Goal: Transaction & Acquisition: Obtain resource

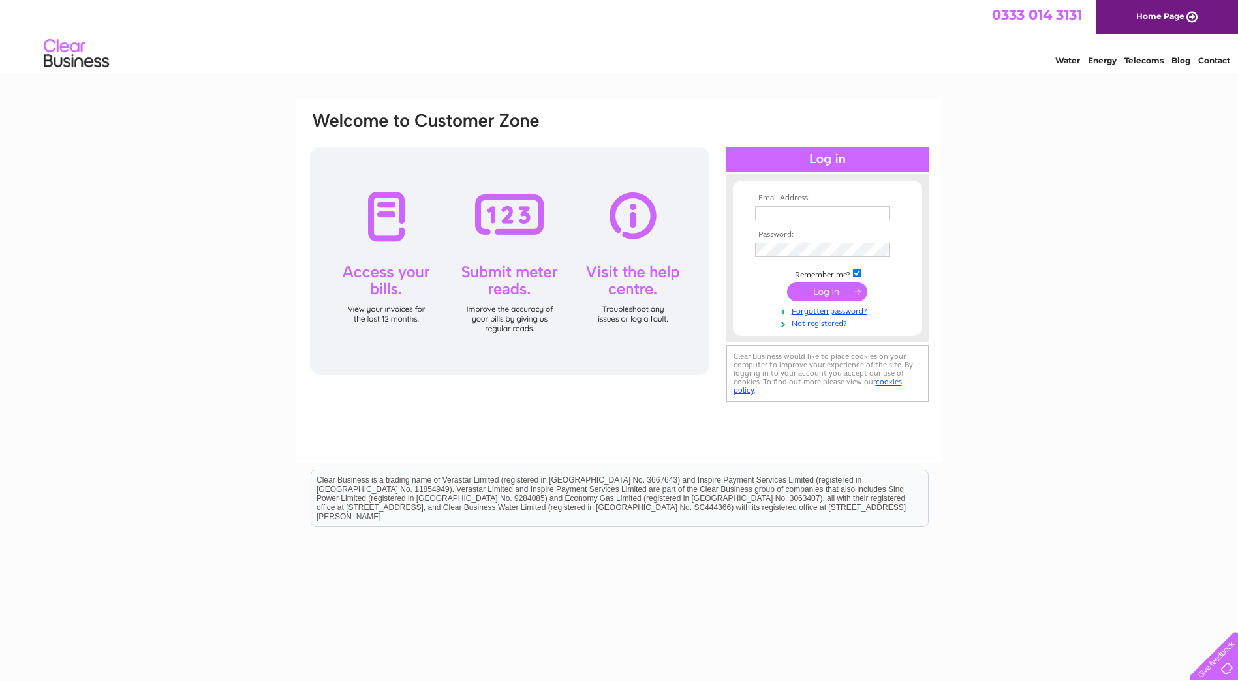
type input "d.gardiner@flint-tech.com"
click at [849, 290] on input "submit" at bounding box center [827, 292] width 80 height 18
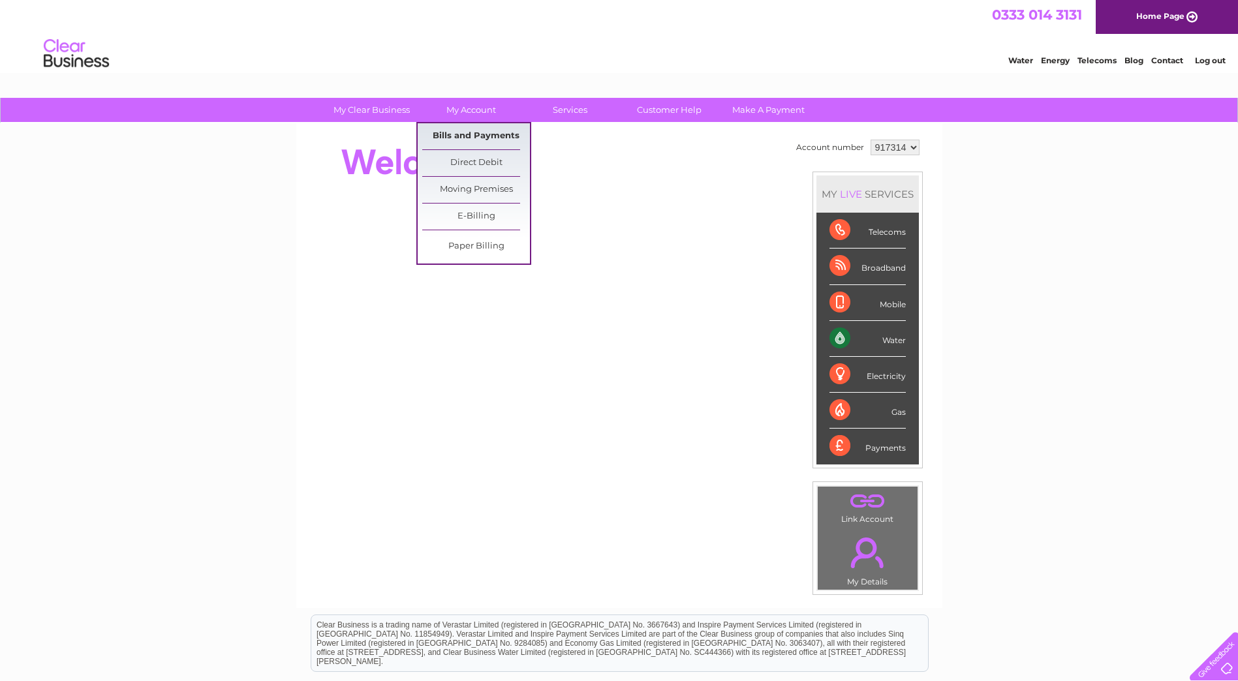
click at [471, 136] on link "Bills and Payments" at bounding box center [476, 136] width 108 height 26
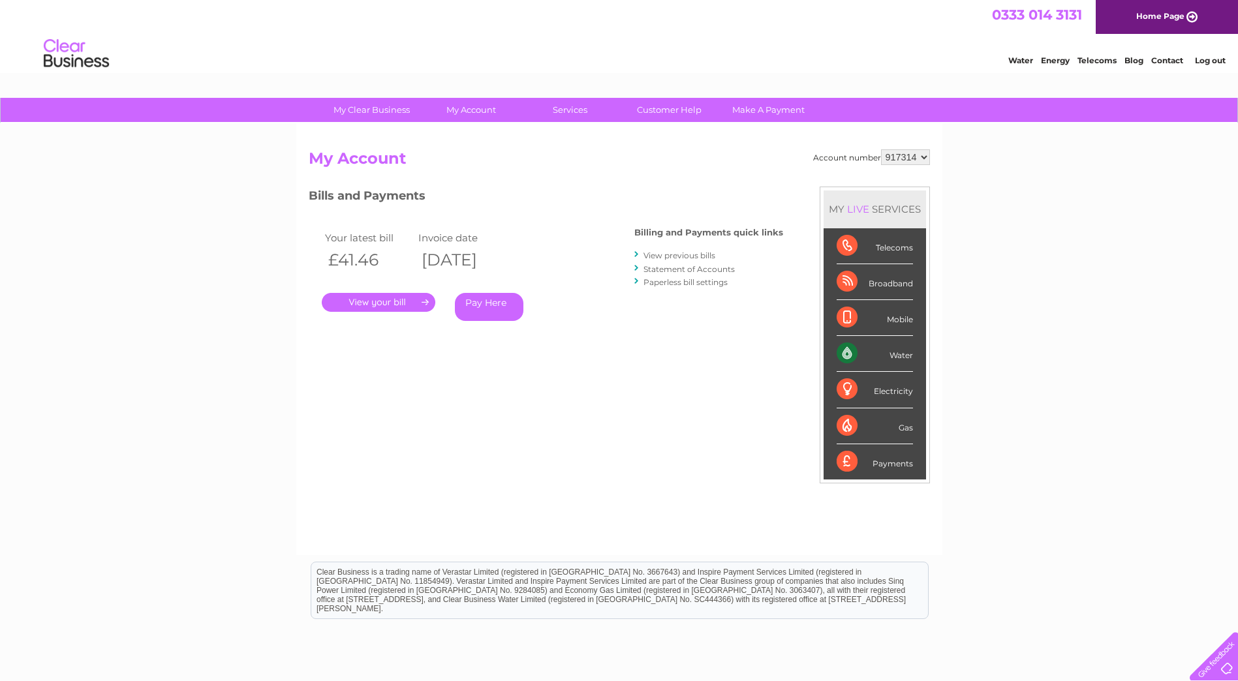
click at [351, 302] on link "." at bounding box center [379, 302] width 114 height 19
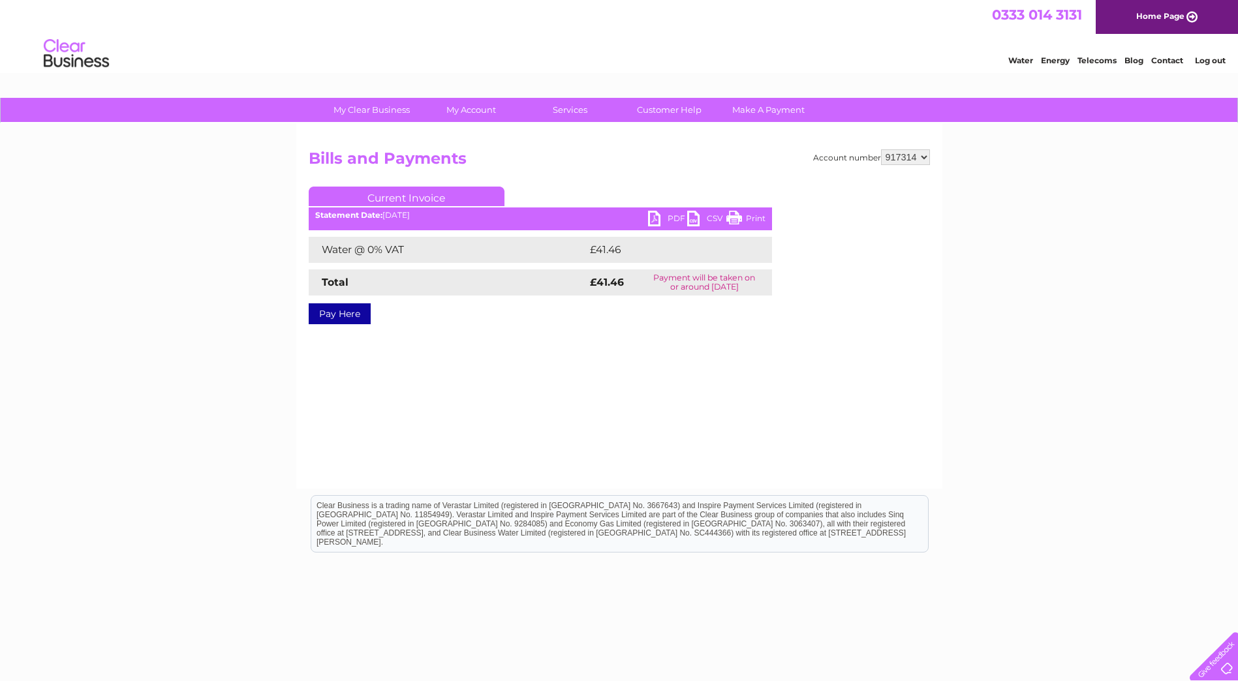
click at [659, 222] on link "PDF" at bounding box center [667, 220] width 39 height 19
